Goal: Task Accomplishment & Management: Manage account settings

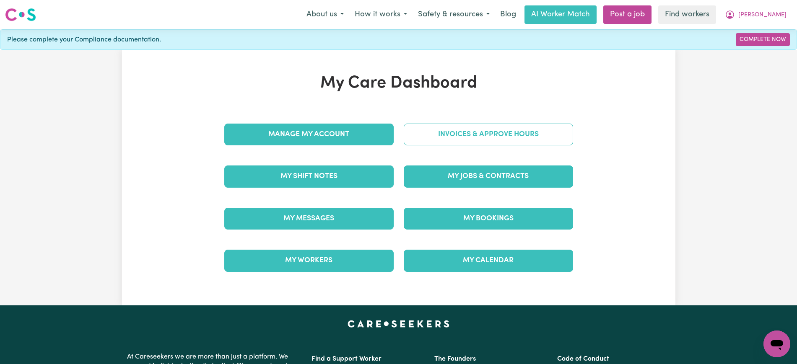
click at [412, 137] on link "Invoices & Approve Hours" at bounding box center [488, 135] width 169 height 22
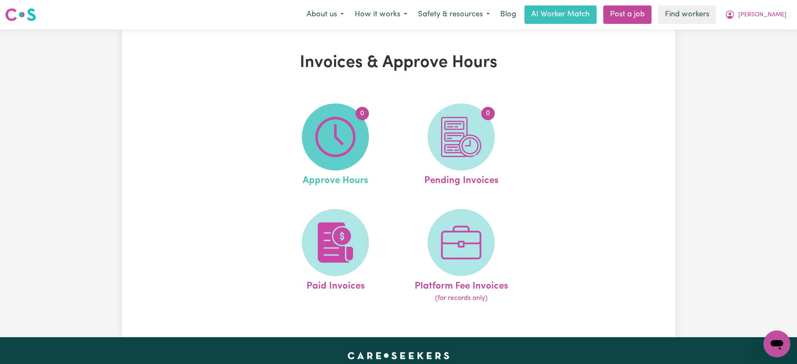
click at [347, 142] on img at bounding box center [335, 137] width 40 height 40
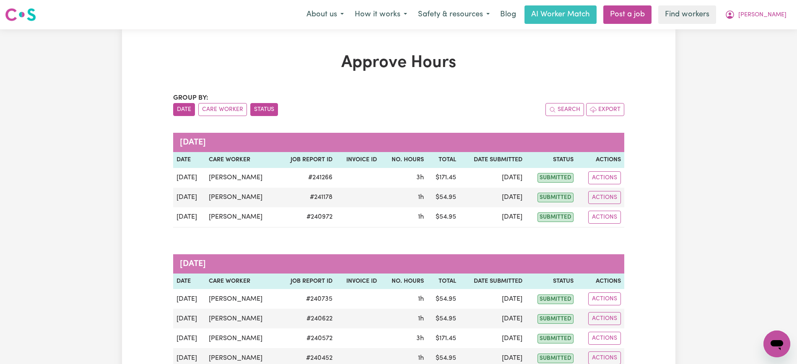
click at [255, 111] on button "Status" at bounding box center [264, 109] width 28 height 13
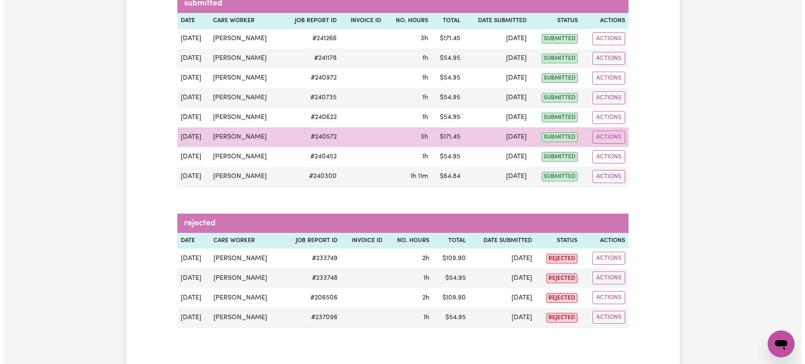
scroll to position [157, 0]
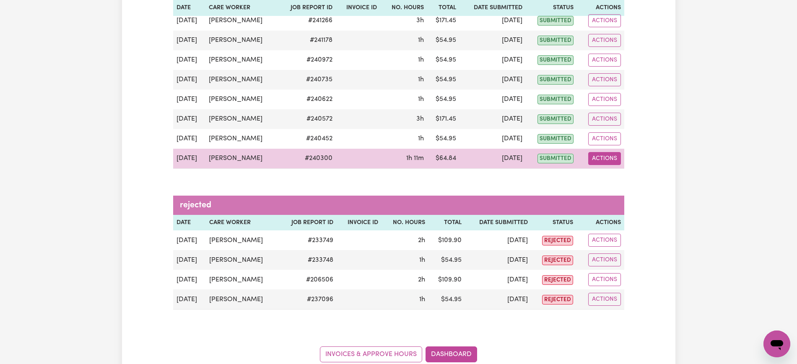
click at [610, 158] on button "Actions" at bounding box center [604, 158] width 33 height 13
click at [609, 180] on link "View Job Report" at bounding box center [625, 178] width 72 height 17
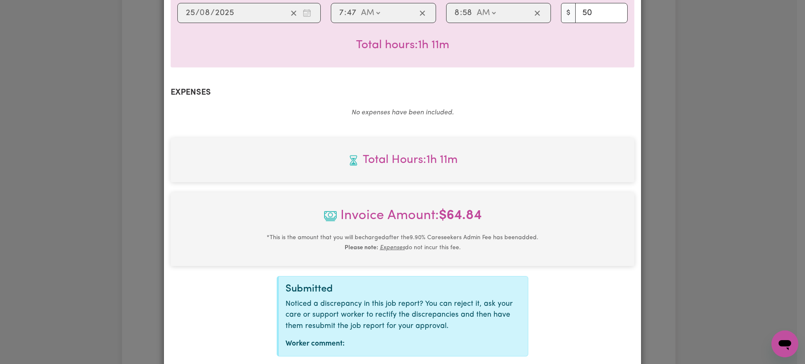
scroll to position [262, 0]
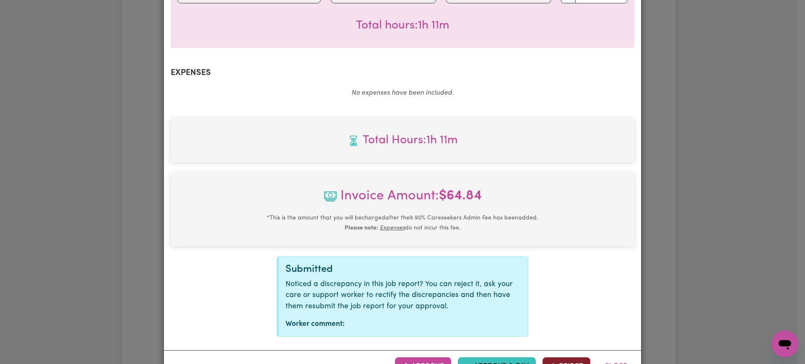
click at [556, 357] on button "Reject" at bounding box center [566, 366] width 48 height 18
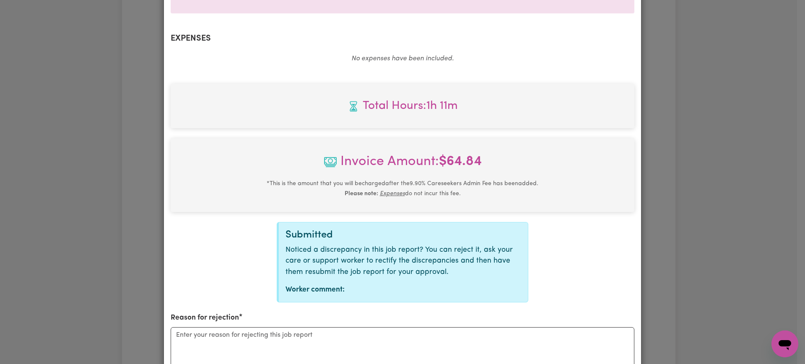
scroll to position [314, 0]
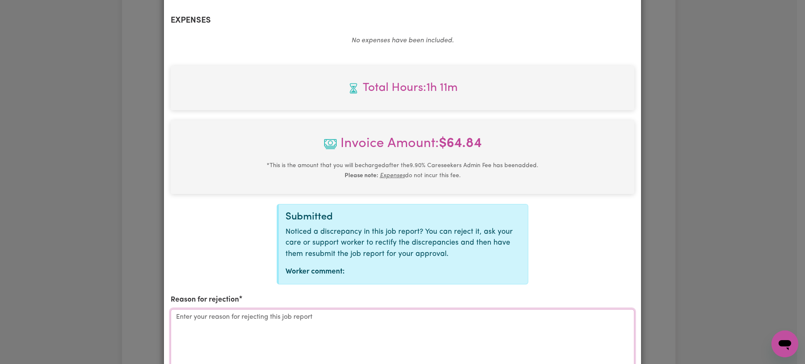
click at [273, 311] on textarea "Reason for rejection" at bounding box center [402, 340] width 463 height 63
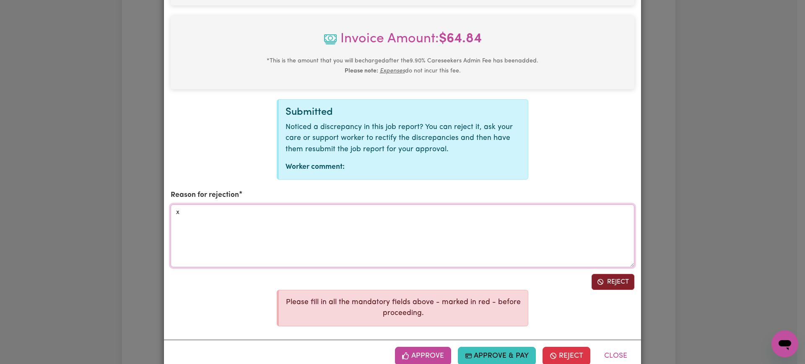
type textarea "x"
click at [607, 274] on button "Reject" at bounding box center [612, 282] width 43 height 16
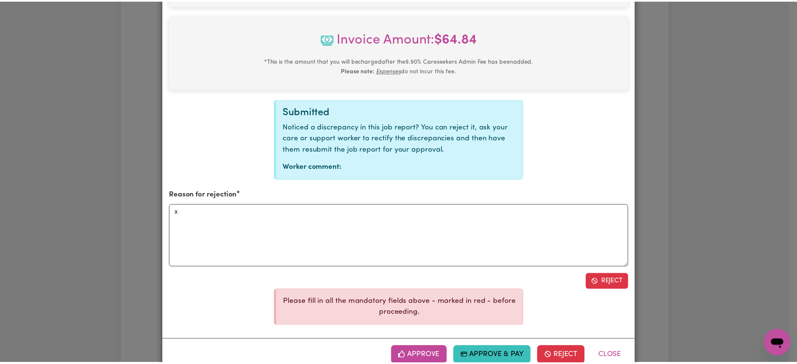
scroll to position [282, 0]
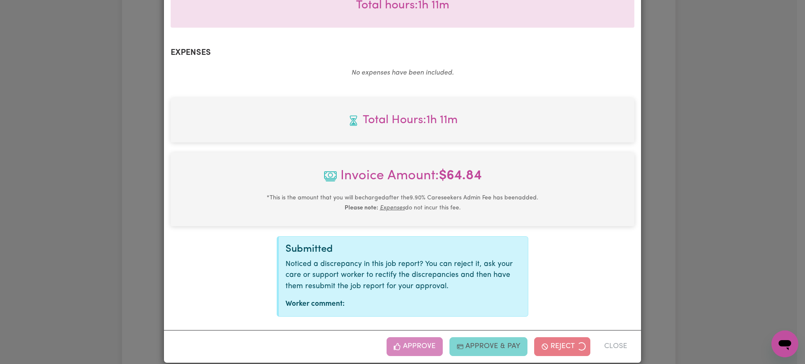
click at [711, 199] on div "Job Report # 240300 - [PERSON_NAME] Summary Job report # 240300 Client name: [P…" at bounding box center [402, 182] width 805 height 364
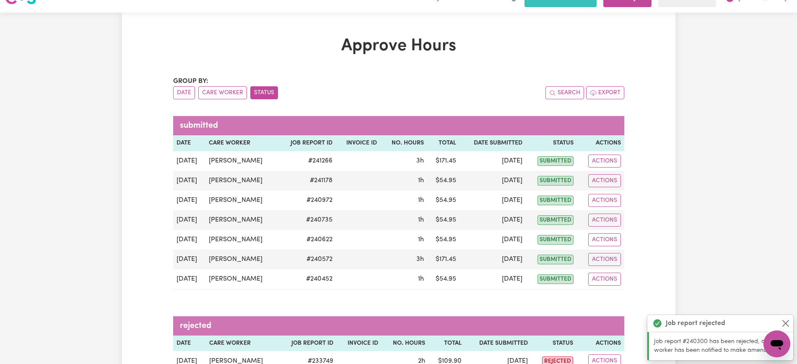
scroll to position [0, 0]
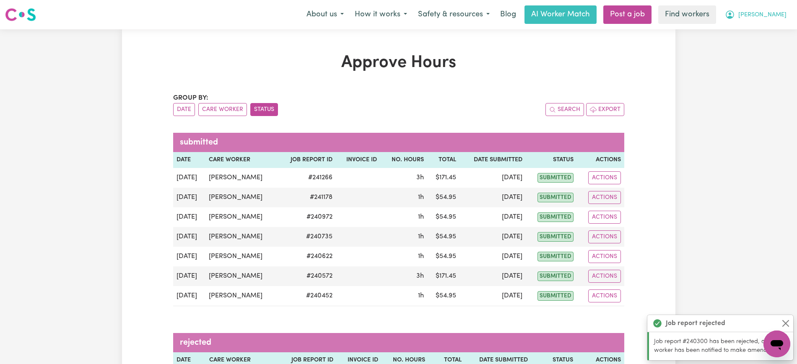
click at [735, 18] on icon "My Account" at bounding box center [730, 15] width 10 height 10
click at [761, 44] on link "Logout" at bounding box center [758, 48] width 66 height 16
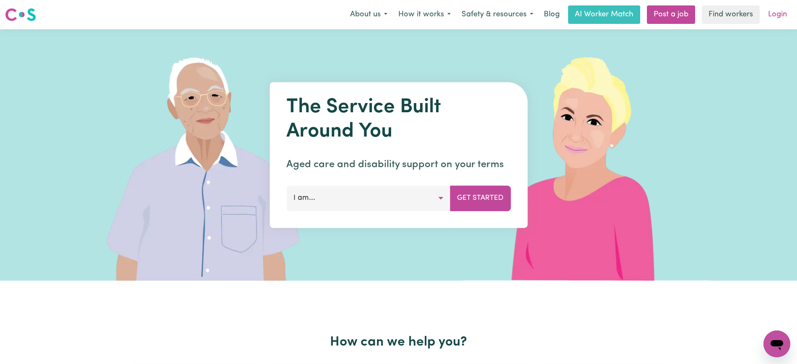
click at [769, 14] on link "Login" at bounding box center [777, 14] width 29 height 18
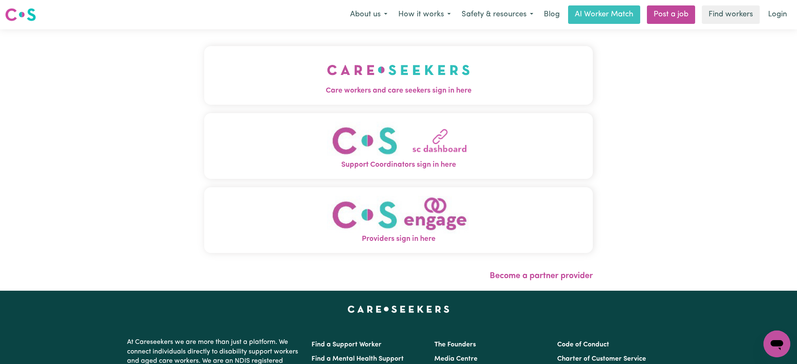
click at [339, 87] on span "Care workers and care seekers sign in here" at bounding box center [398, 90] width 388 height 11
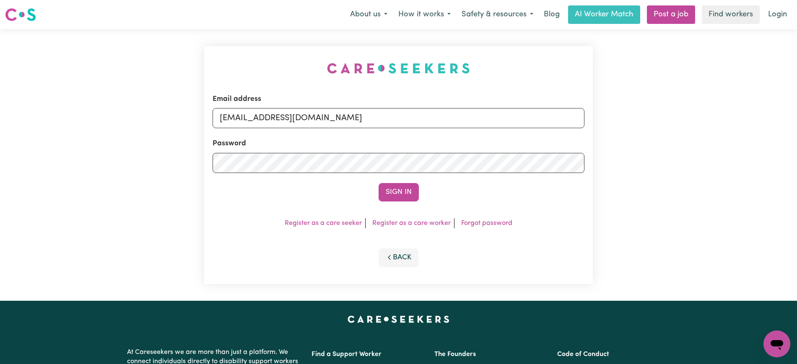
click at [201, 48] on div "Email address [EMAIL_ADDRESS][DOMAIN_NAME] Password Sign In Register as a care …" at bounding box center [398, 165] width 399 height 272
drag, startPoint x: 264, startPoint y: 118, endPoint x: 747, endPoint y: 136, distance: 483.9
click at [747, 136] on div "Email address [EMAIL_ADDRESS][DOMAIN_NAME] Password Sign In Register as a care …" at bounding box center [398, 165] width 797 height 272
type input "SUPERUSER~[EMAIL_ADDRESS][DOMAIN_NAME]"
click at [378, 183] on button "Sign In" at bounding box center [398, 192] width 40 height 18
